Goal: Task Accomplishment & Management: Manage account settings

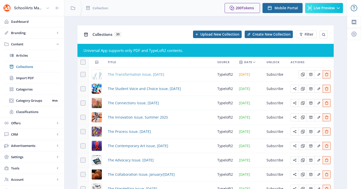
click at [139, 73] on span "The Transformation Issue, [DATE]" at bounding box center [136, 74] width 56 height 6
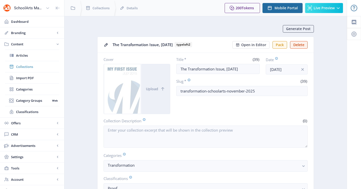
click at [31, 63] on link "Collections" at bounding box center [32, 66] width 54 height 11
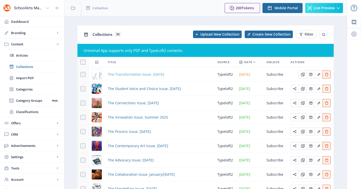
click at [118, 74] on span "The Transformation Issue, [DATE]" at bounding box center [136, 74] width 56 height 6
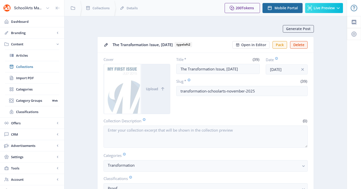
scroll to position [130, 0]
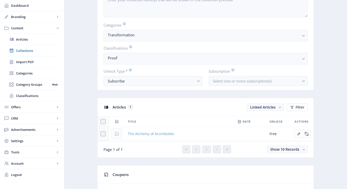
click at [162, 133] on span "The Alchemy of Arcimboldo" at bounding box center [151, 134] width 46 height 6
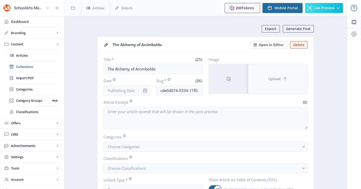
click at [265, 74] on button "Upload" at bounding box center [277, 79] width 59 height 30
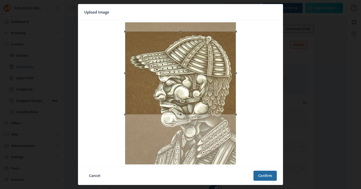
drag, startPoint x: 227, startPoint y: 50, endPoint x: 228, endPoint y: 59, distance: 9.1
click at [228, 59] on div at bounding box center [180, 72] width 111 height 83
click at [264, 174] on button "Confirm" at bounding box center [264, 176] width 23 height 10
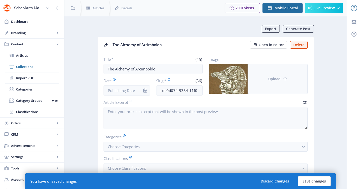
click at [289, 78] on button "Upload" at bounding box center [277, 79] width 59 height 30
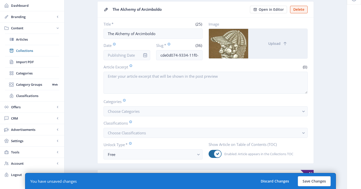
scroll to position [42, 0]
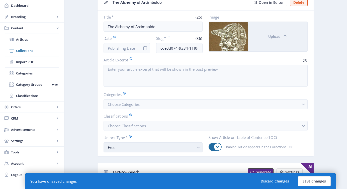
click at [140, 146] on div "Free" at bounding box center [151, 147] width 86 height 6
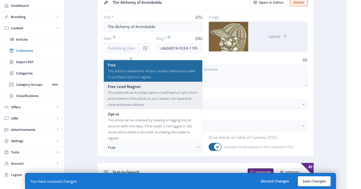
scroll to position [30, 0]
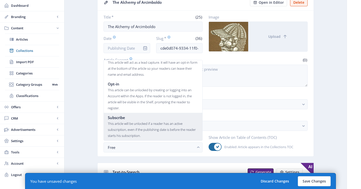
click at [143, 117] on div "Subscribe" at bounding box center [153, 118] width 90 height 6
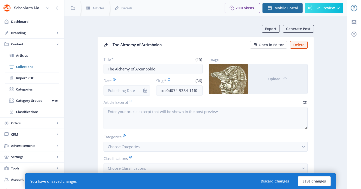
scroll to position [42, 0]
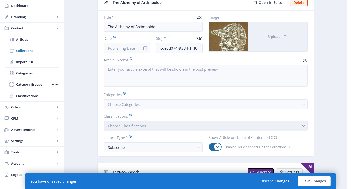
click at [144, 129] on button "Choose Classifications" at bounding box center [206, 126] width 204 height 10
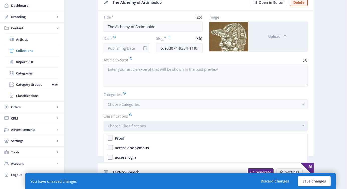
scroll to position [0, 0]
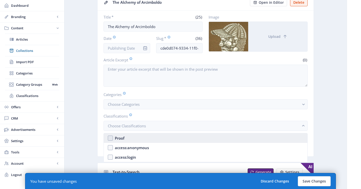
click at [142, 139] on nb-option "Proof" at bounding box center [206, 138] width 204 height 10
checkbox input "true"
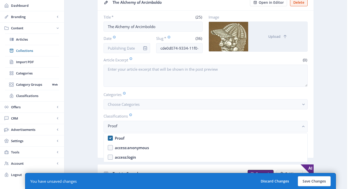
click at [97, 110] on nb-card "The Alchemy of Arcimboldo Open in Editor Delete Title * (25) The Alchemy of Arc…" at bounding box center [205, 76] width 217 height 164
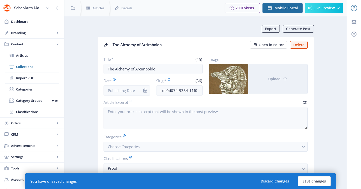
scroll to position [42, 0]
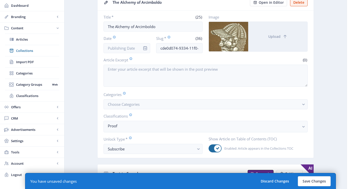
click at [145, 50] on icon "info" at bounding box center [145, 48] width 4 height 4
click at [144, 46] on icon "info" at bounding box center [145, 48] width 4 height 4
click at [133, 48] on input "Date" at bounding box center [127, 48] width 47 height 10
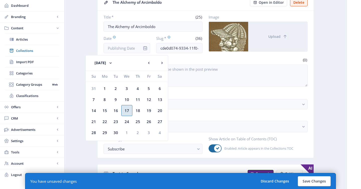
click at [129, 112] on div "17" at bounding box center [126, 110] width 11 height 11
type input "[DATE]"
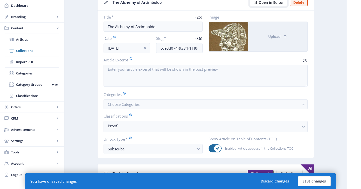
click at [264, 3] on span "Open in Editor" at bounding box center [271, 3] width 25 height 4
click at [140, 103] on span "Choose Categories" at bounding box center [124, 104] width 32 height 5
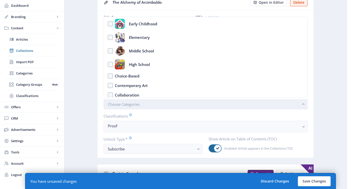
scroll to position [0, 0]
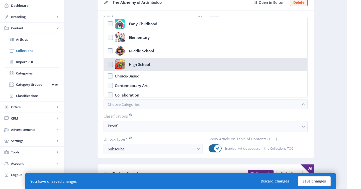
click at [137, 61] on div "High School" at bounding box center [139, 64] width 21 height 10
checkbox input "true"
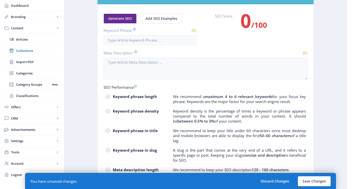
scroll to position [326, 0]
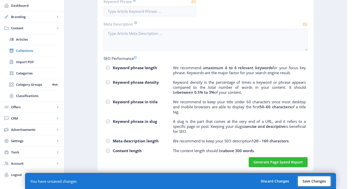
click at [310, 183] on button "Save Changes" at bounding box center [314, 181] width 33 height 10
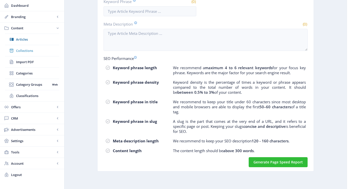
click at [29, 49] on span "Collections" at bounding box center [37, 50] width 43 height 5
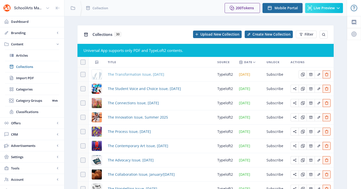
click at [115, 75] on span "The Transformation Issue, [DATE]" at bounding box center [136, 74] width 56 height 6
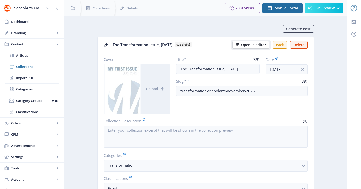
click at [242, 44] on button "Open in Editor" at bounding box center [250, 45] width 37 height 8
